Goal: Check status: Check status

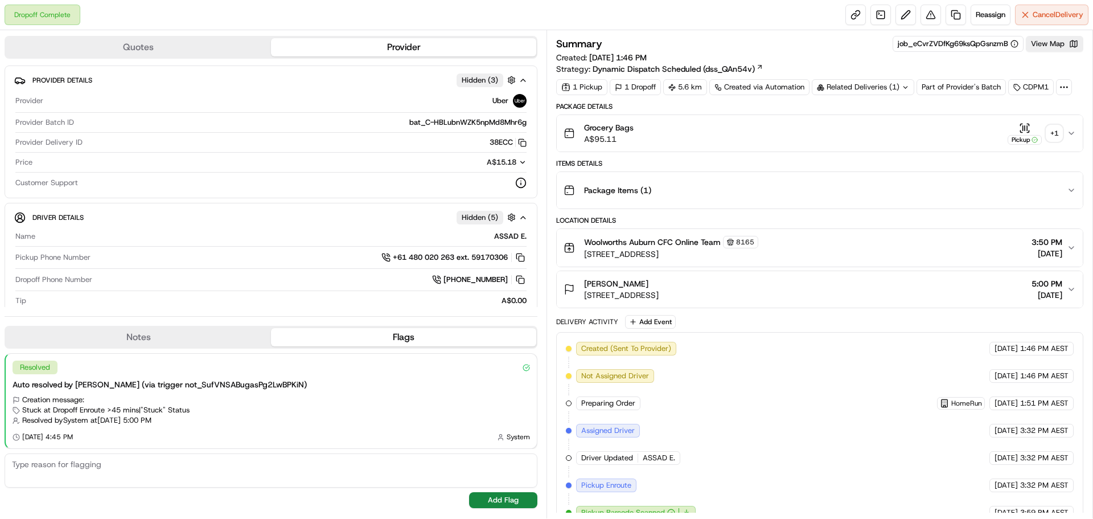
click at [1057, 136] on div "+ 1" at bounding box center [1054, 133] width 16 height 16
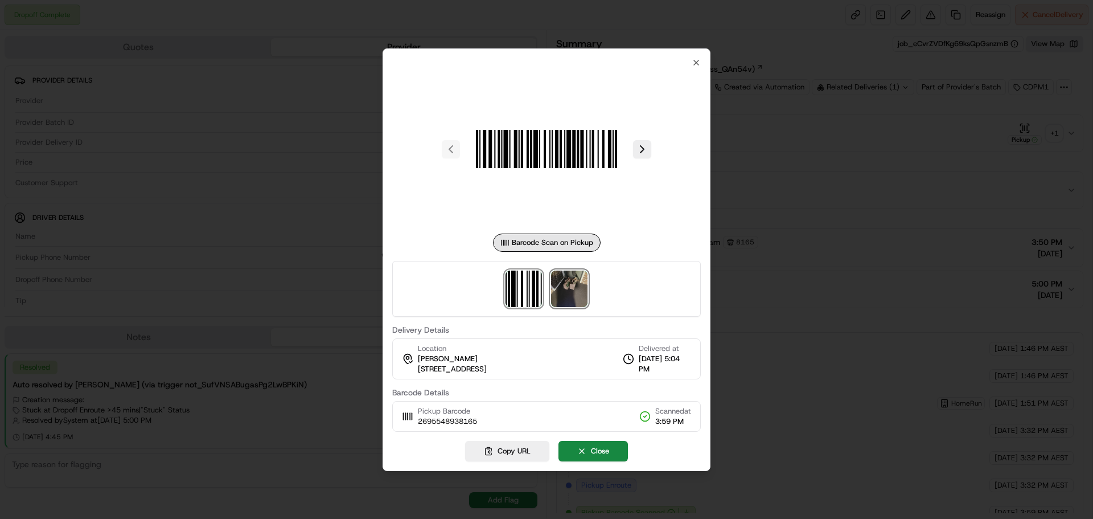
click at [578, 293] on img at bounding box center [569, 288] width 36 height 36
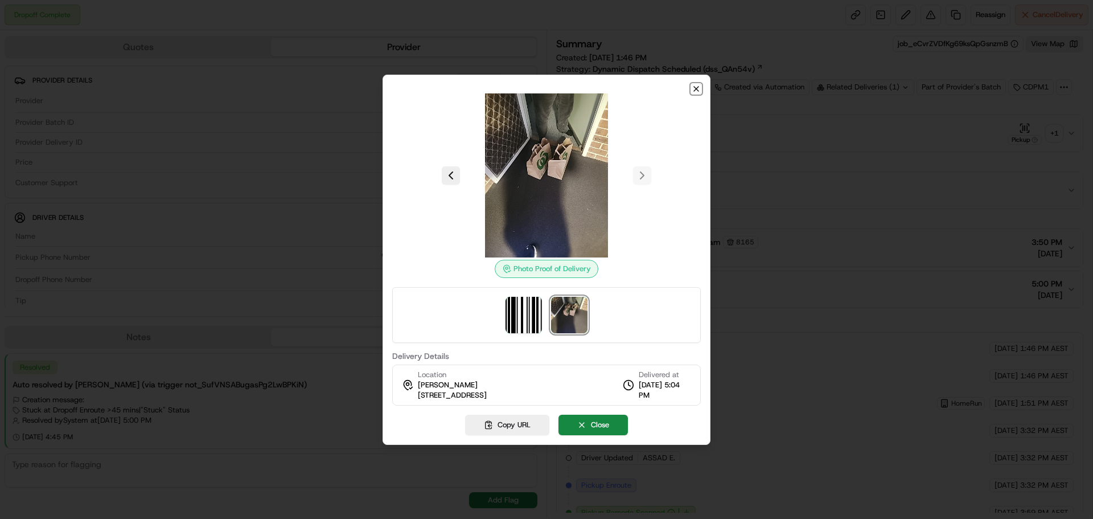
click at [696, 92] on icon "button" at bounding box center [696, 88] width 9 height 9
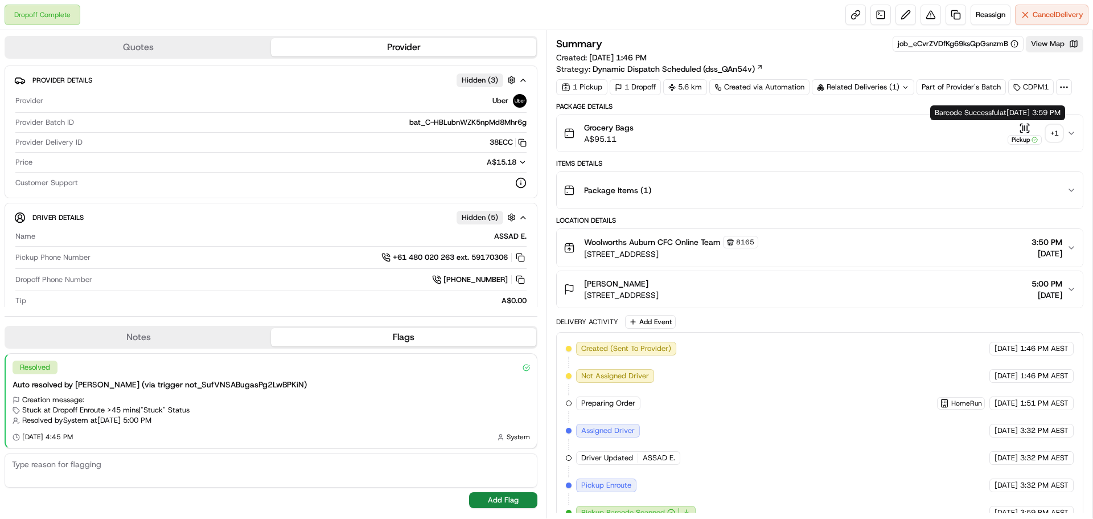
click at [1055, 131] on div "+ 1" at bounding box center [1054, 133] width 16 height 16
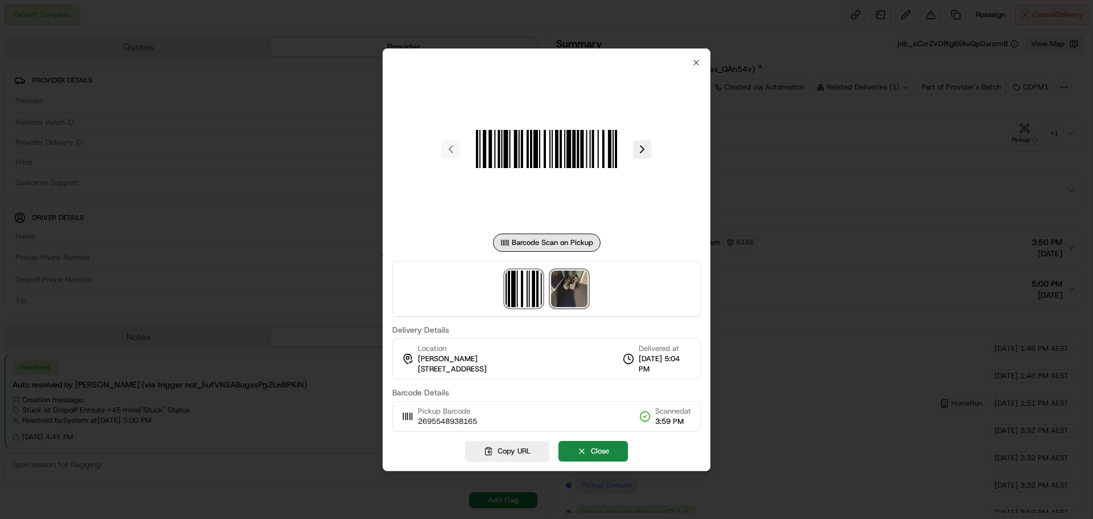
click at [576, 291] on img at bounding box center [569, 288] width 36 height 36
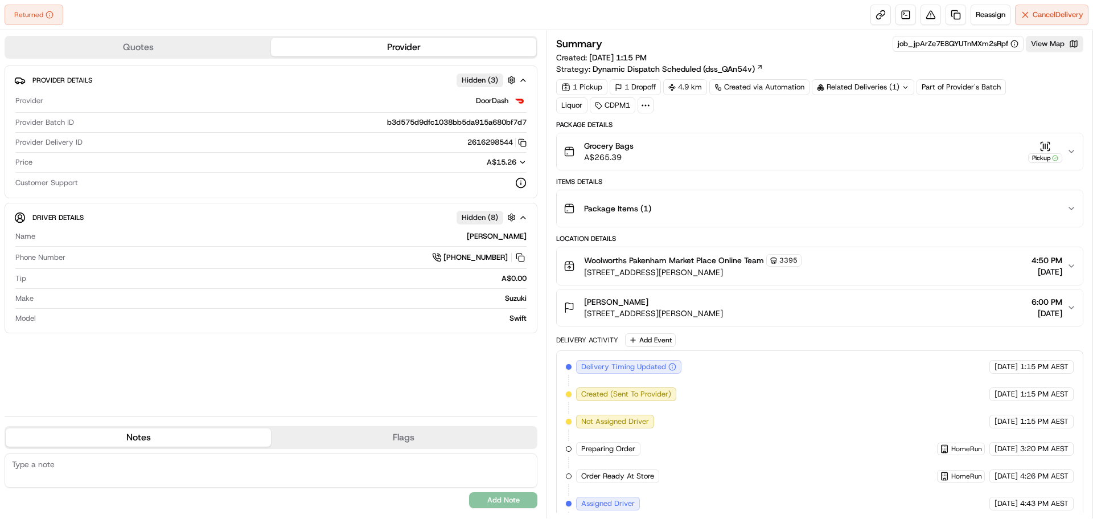
click at [1070, 148] on icon "button" at bounding box center [1071, 151] width 9 height 9
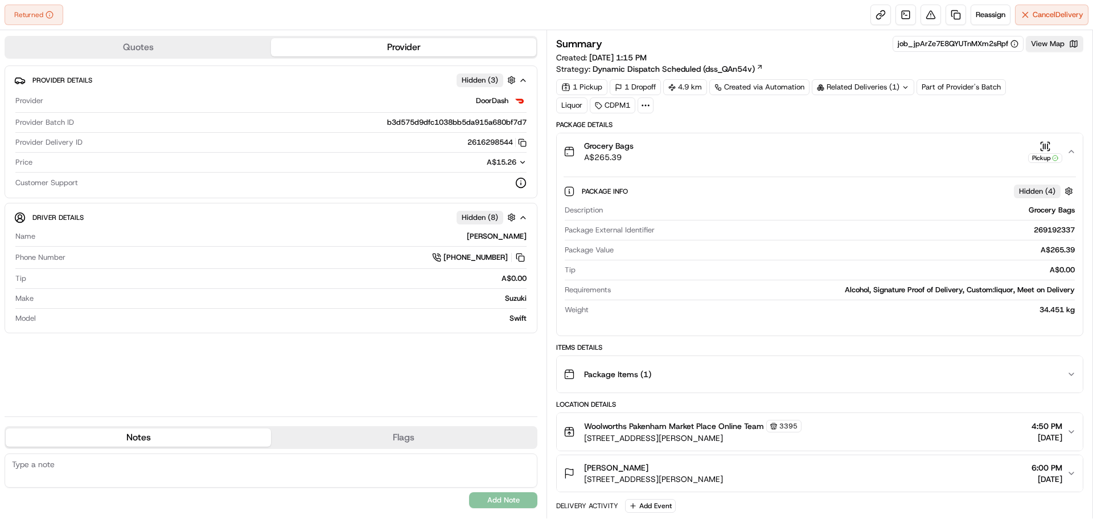
click at [1070, 148] on icon "button" at bounding box center [1071, 151] width 9 height 9
